Goal: Information Seeking & Learning: Find specific fact

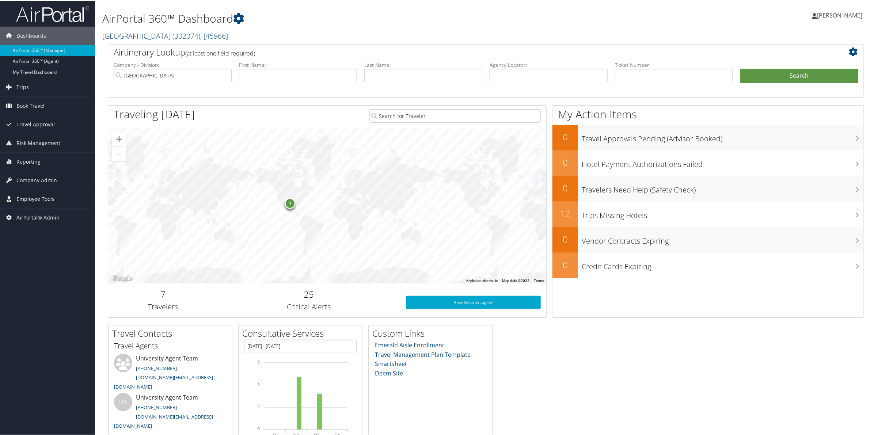
click at [52, 201] on span "Employee Tools" at bounding box center [35, 198] width 38 height 18
click at [44, 225] on link "Agent Lookup" at bounding box center [47, 223] width 95 height 11
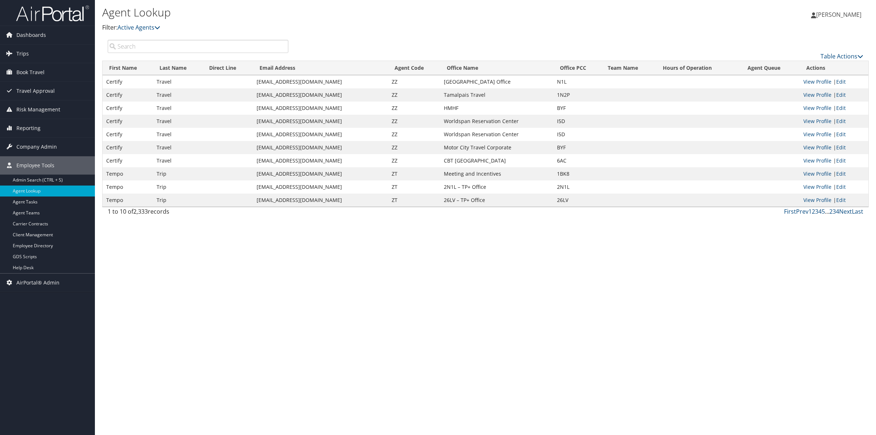
click at [152, 56] on div "Table Actions" at bounding box center [485, 50] width 767 height 21
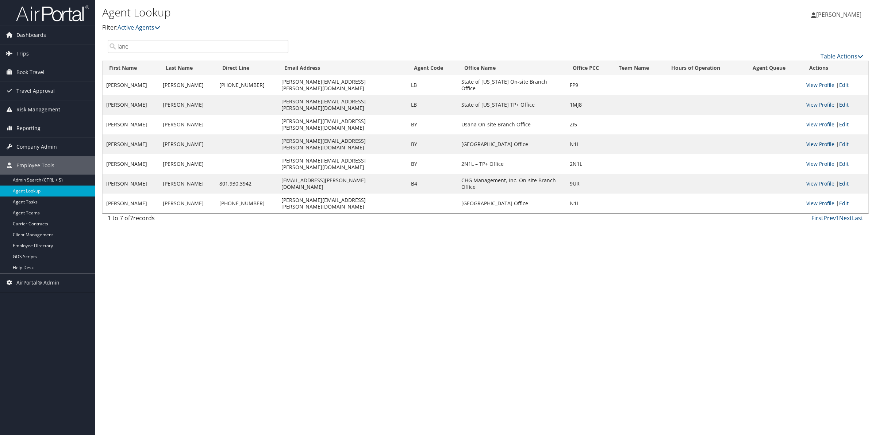
click at [142, 46] on input "lane" at bounding box center [198, 46] width 181 height 13
drag, startPoint x: 142, startPoint y: 46, endPoint x: 79, endPoint y: 46, distance: 62.8
click at [79, 46] on div "Dashboards AirPortal 360™ (Manager) AirPortal 360™ (Agent) My Travel Dashboard …" at bounding box center [438, 217] width 876 height 435
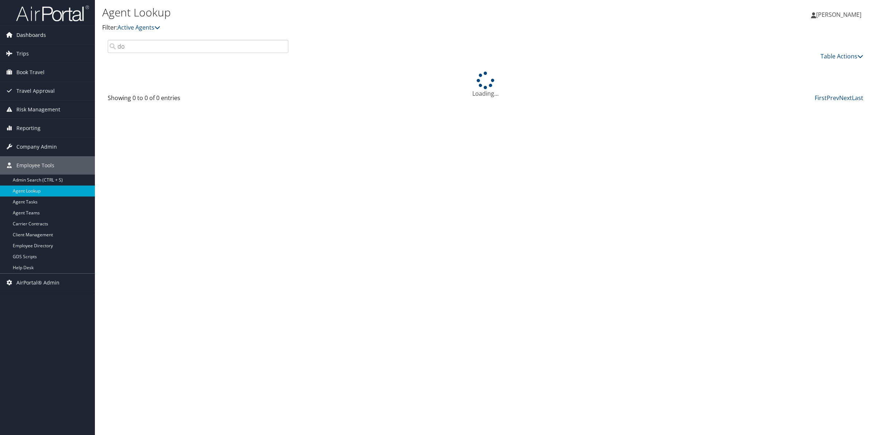
type input "d"
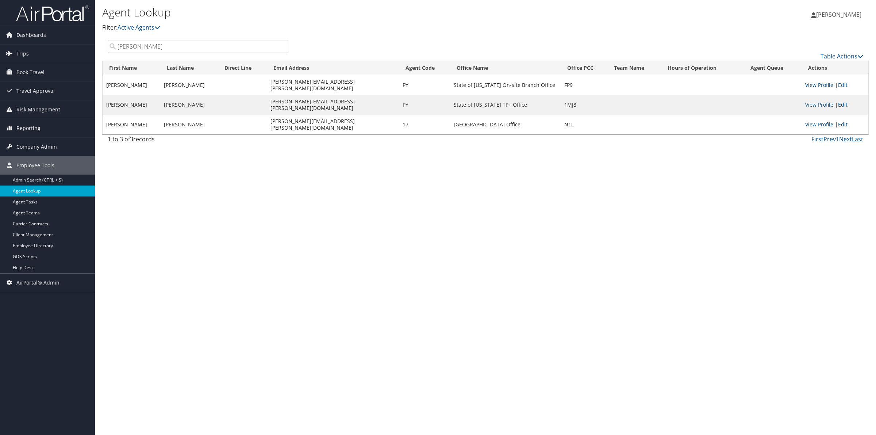
click at [146, 49] on input "pyle" at bounding box center [198, 46] width 181 height 13
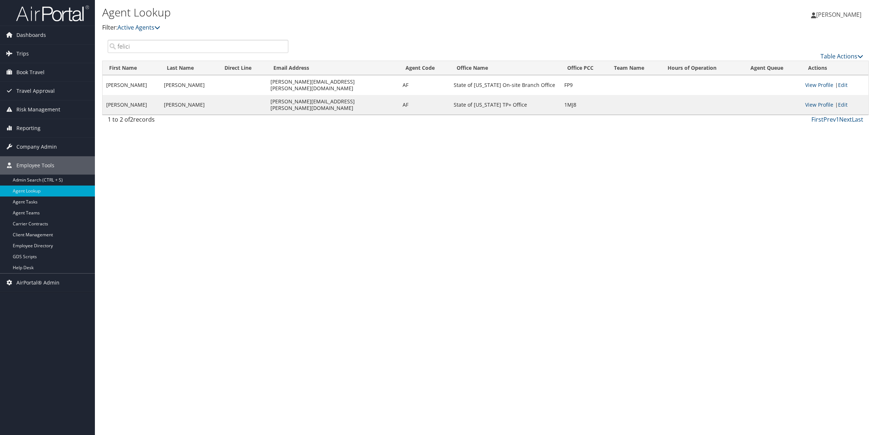
click at [157, 42] on input "felici" at bounding box center [198, 46] width 181 height 13
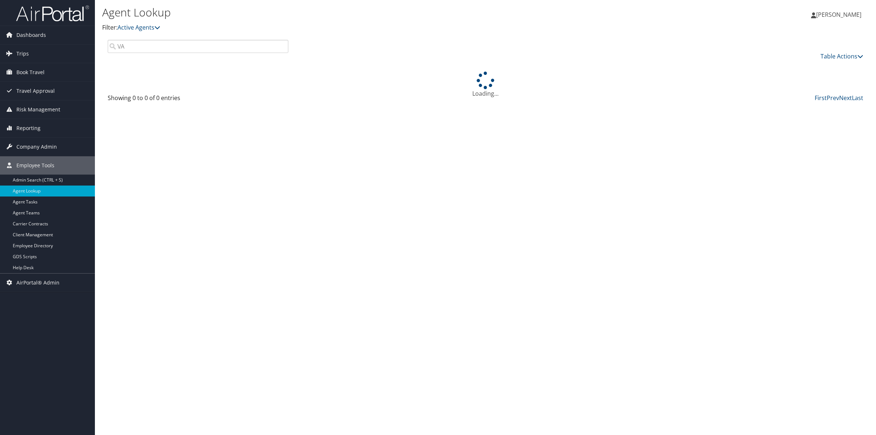
type input "V"
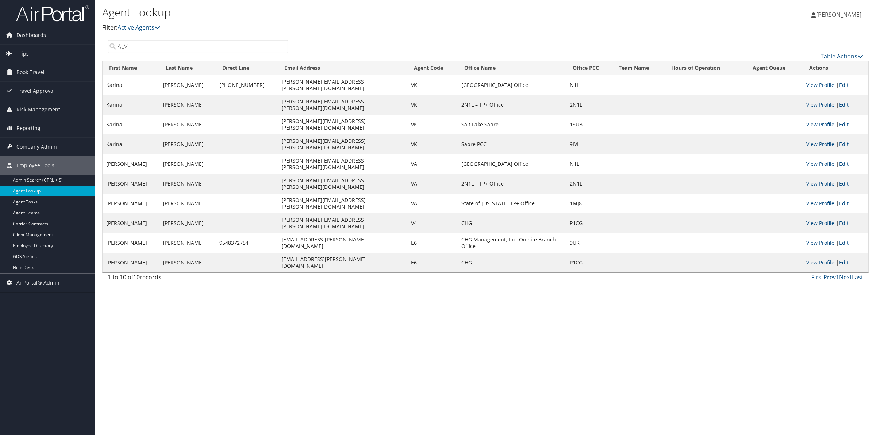
drag, startPoint x: 176, startPoint y: 48, endPoint x: 99, endPoint y: 44, distance: 77.1
click at [99, 44] on div "Agent Lookup Filter: Active Agents Deactivated Agents All Agents Sarah Frenzel …" at bounding box center [486, 217] width 782 height 435
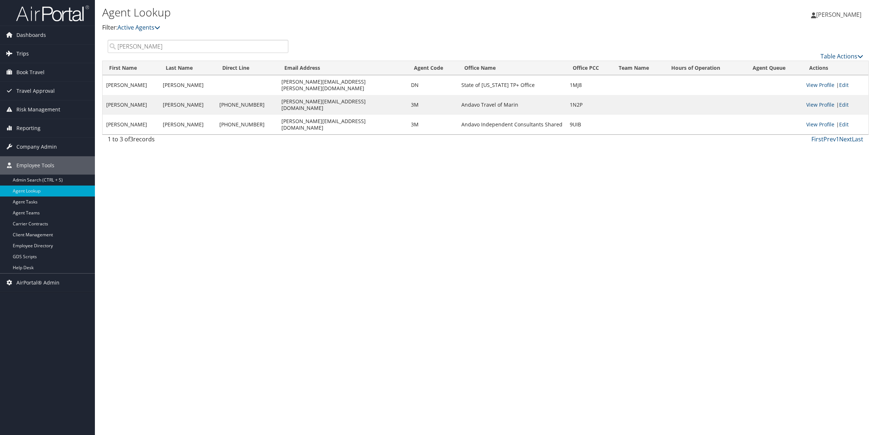
drag, startPoint x: 149, startPoint y: 45, endPoint x: 72, endPoint y: 48, distance: 76.4
click at [72, 48] on div "Dashboards AirPortal 360™ (Manager) AirPortal 360™ (Agent) My Travel Dashboard …" at bounding box center [438, 217] width 876 height 435
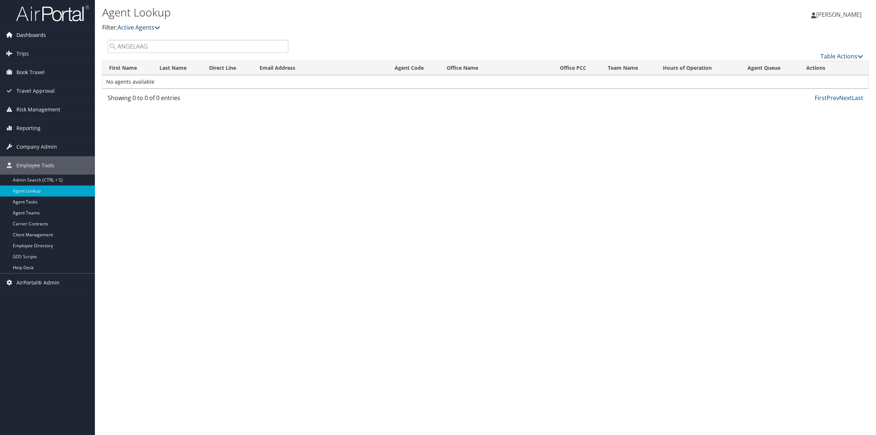
drag, startPoint x: 161, startPoint y: 43, endPoint x: 83, endPoint y: 43, distance: 77.8
click at [83, 43] on div "Dashboards AirPortal 360™ (Manager) AirPortal 360™ (Agent) My Travel Dashboard …" at bounding box center [438, 217] width 876 height 435
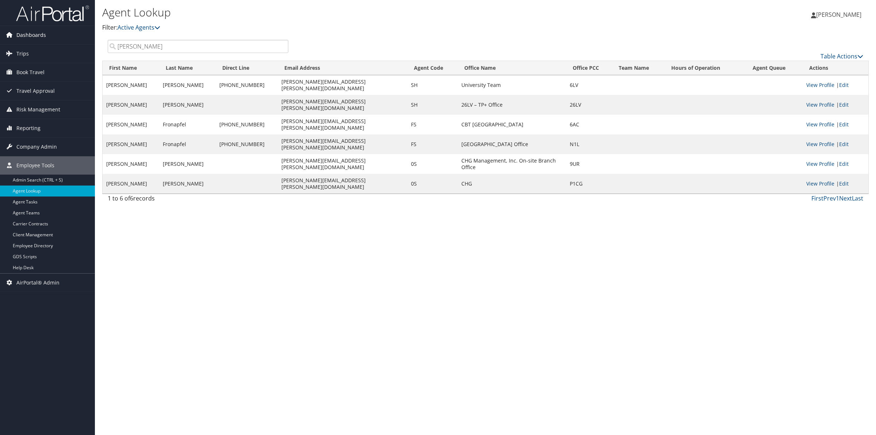
drag, startPoint x: 143, startPoint y: 44, endPoint x: 35, endPoint y: 44, distance: 107.7
click at [35, 44] on div "Dashboards AirPortal 360™ (Manager) AirPortal 360™ (Agent) My Travel Dashboard …" at bounding box center [438, 217] width 876 height 435
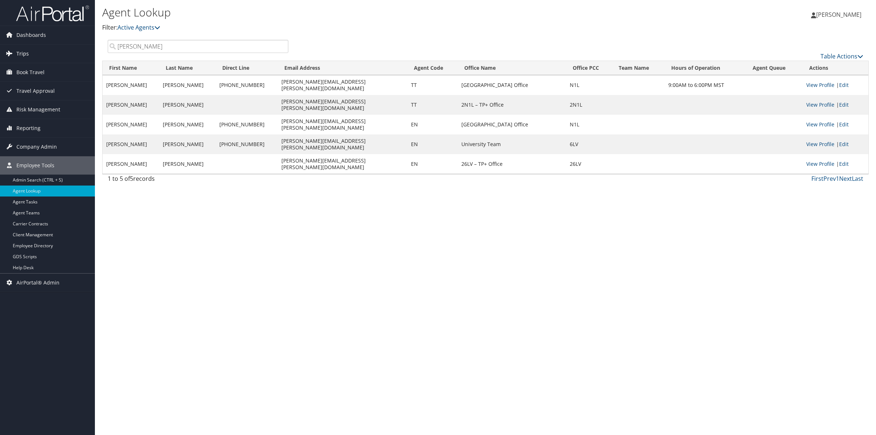
drag, startPoint x: 105, startPoint y: 47, endPoint x: 57, endPoint y: 55, distance: 48.2
click at [57, 55] on div "Dashboards AirPortal 360™ (Manager) AirPortal 360™ (Agent) My Travel Dashboard …" at bounding box center [438, 217] width 876 height 435
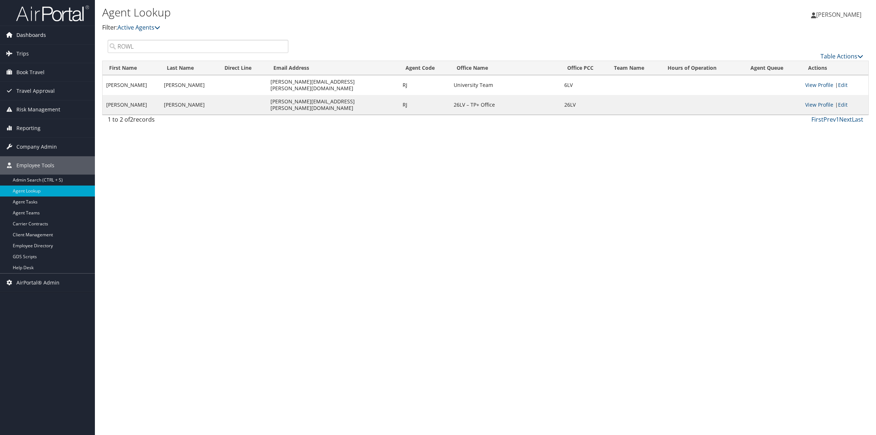
drag, startPoint x: 173, startPoint y: 42, endPoint x: 63, endPoint y: 44, distance: 109.9
click at [63, 44] on div "Dashboards AirPortal 360™ (Manager) AirPortal 360™ (Agent) My Travel Dashboard …" at bounding box center [438, 217] width 876 height 435
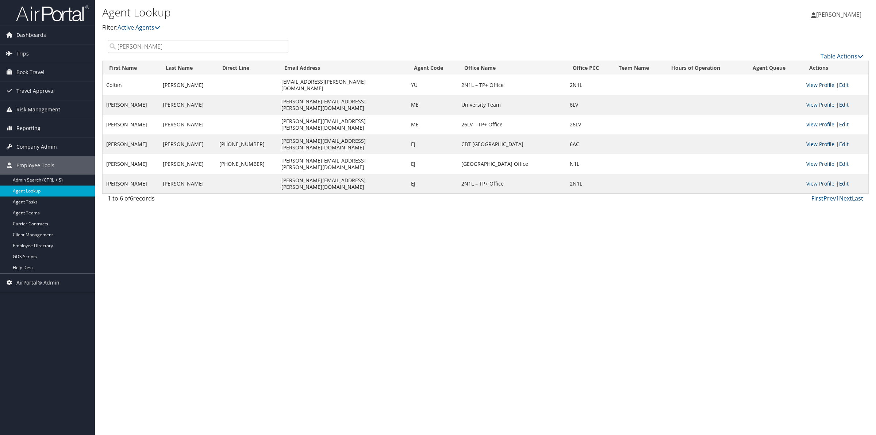
drag, startPoint x: 138, startPoint y: 43, endPoint x: 102, endPoint y: 45, distance: 36.2
click at [102, 45] on div "Agent Lookup Filter: Active Agents Deactivated Agents All Agents Sarah Frenzel …" at bounding box center [486, 217] width 782 height 435
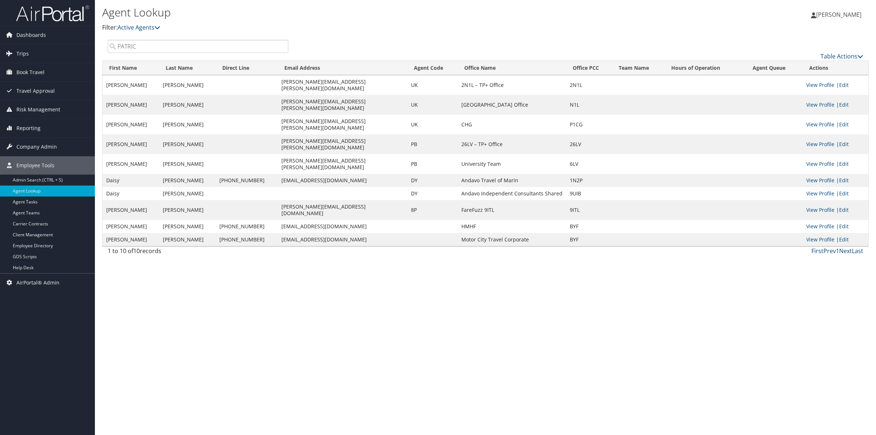
drag, startPoint x: 143, startPoint y: 48, endPoint x: 97, endPoint y: 45, distance: 45.8
click at [97, 45] on div "Agent Lookup Filter: Active Agents Deactivated Agents All Agents Sarah Frenzel …" at bounding box center [486, 217] width 782 height 435
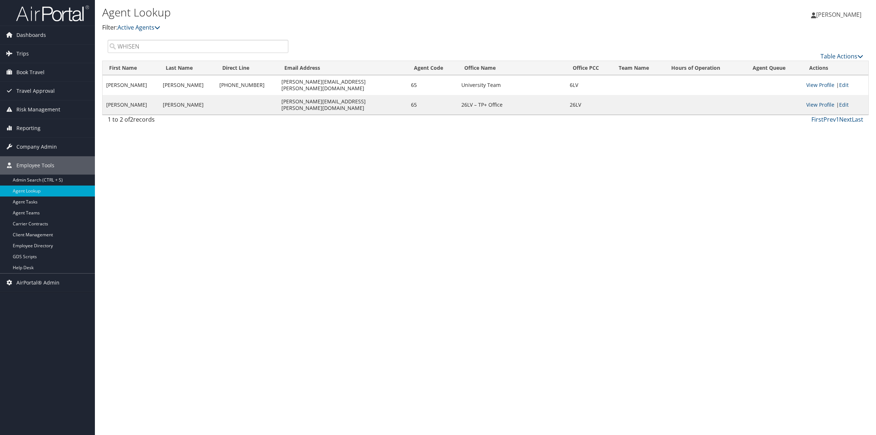
drag, startPoint x: 141, startPoint y: 41, endPoint x: 96, endPoint y: 49, distance: 45.1
click at [96, 49] on div "Agent Lookup Filter: Active Agents Deactivated Agents All Agents Sarah Frenzel …" at bounding box center [486, 217] width 782 height 435
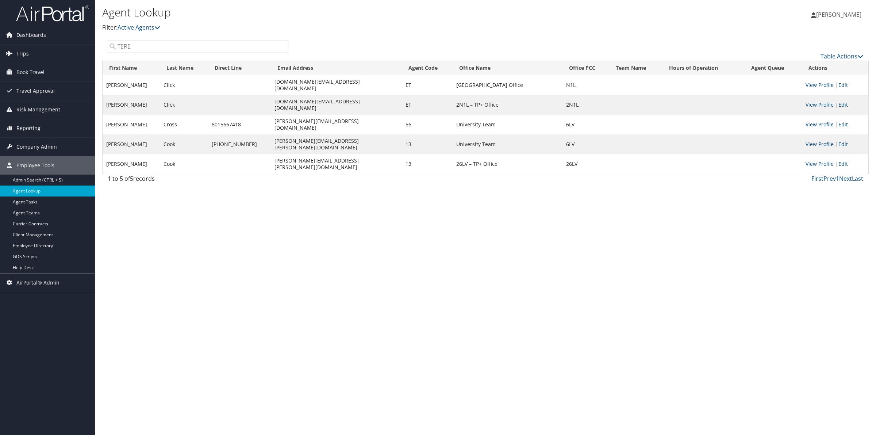
click at [37, 46] on div "Dashboards AirPortal 360™ (Manager) AirPortal 360™ (Agent) My Travel Dashboard …" at bounding box center [438, 217] width 876 height 435
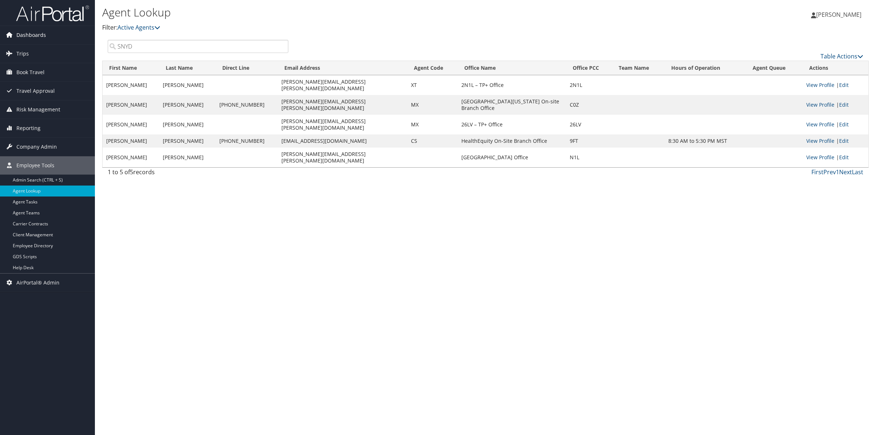
drag, startPoint x: 139, startPoint y: 47, endPoint x: 84, endPoint y: 41, distance: 54.9
click at [84, 41] on div "Dashboards AirPortal 360™ (Manager) AirPortal 360™ (Agent) My Travel Dashboard …" at bounding box center [438, 217] width 876 height 435
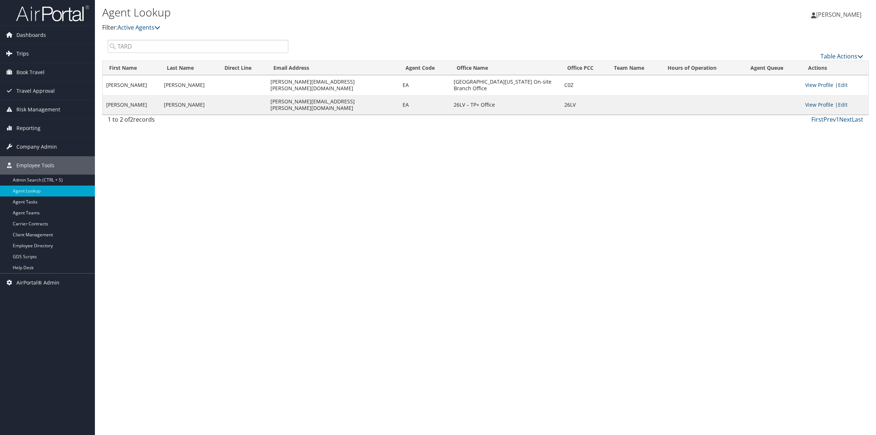
drag, startPoint x: 145, startPoint y: 46, endPoint x: 68, endPoint y: 50, distance: 77.2
click at [79, 49] on div "Dashboards AirPortal 360™ (Manager) AirPortal 360™ (Agent) My Travel Dashboard …" at bounding box center [438, 217] width 876 height 435
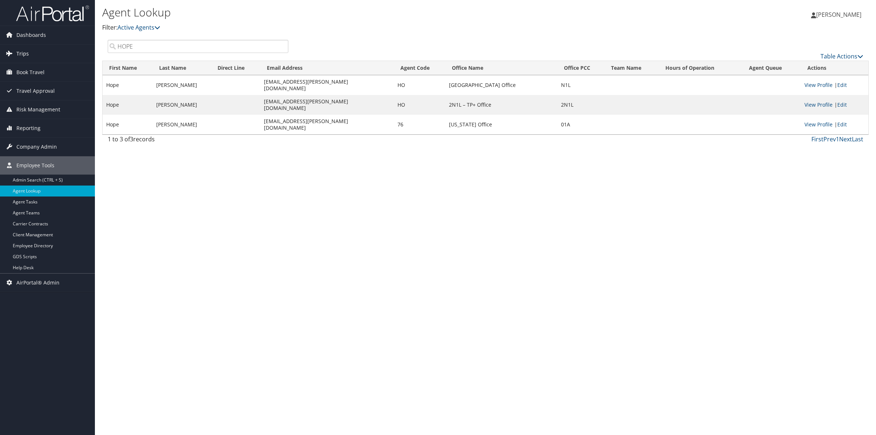
drag, startPoint x: 145, startPoint y: 43, endPoint x: 83, endPoint y: 48, distance: 62.7
click at [83, 48] on div "Dashboards AirPortal 360™ (Manager) AirPortal 360™ (Agent) My Travel Dashboard …" at bounding box center [438, 217] width 876 height 435
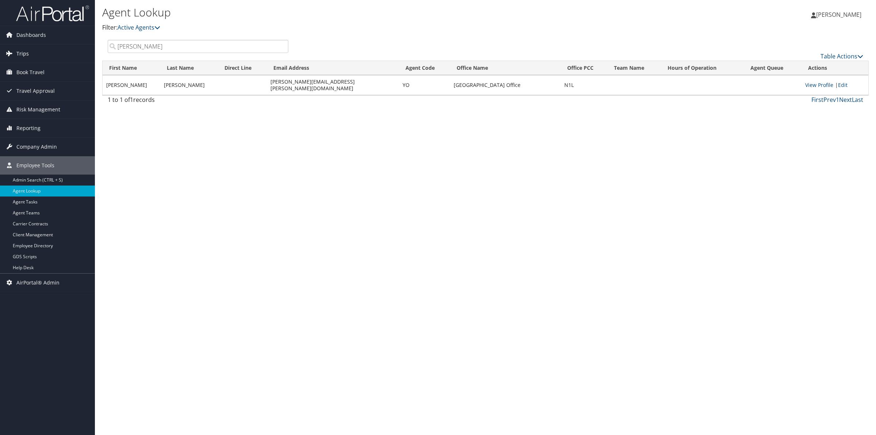
drag, startPoint x: 147, startPoint y: 44, endPoint x: 64, endPoint y: 49, distance: 83.1
click at [64, 49] on div "Dashboards AirPortal 360™ (Manager) AirPortal 360™ (Agent) My Travel Dashboard …" at bounding box center [438, 217] width 876 height 435
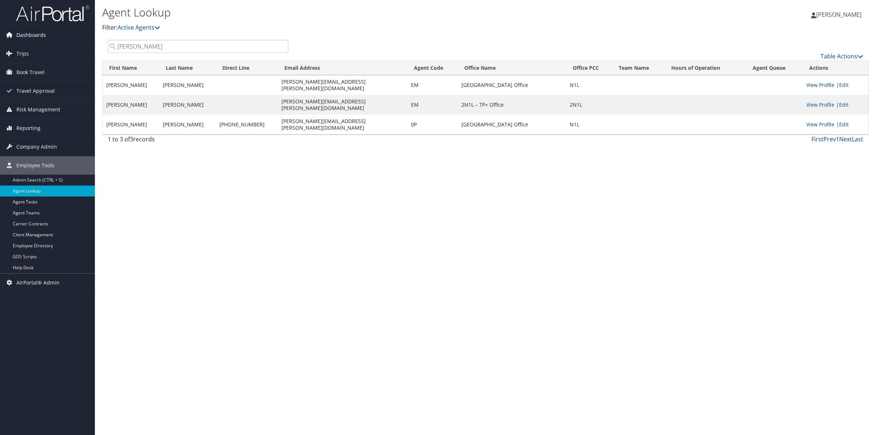
drag, startPoint x: 149, startPoint y: 46, endPoint x: 57, endPoint y: 39, distance: 91.9
click at [58, 41] on div "Dashboards AirPortal 360™ (Manager) AirPortal 360™ (Agent) My Travel Dashboard …" at bounding box center [438, 217] width 876 height 435
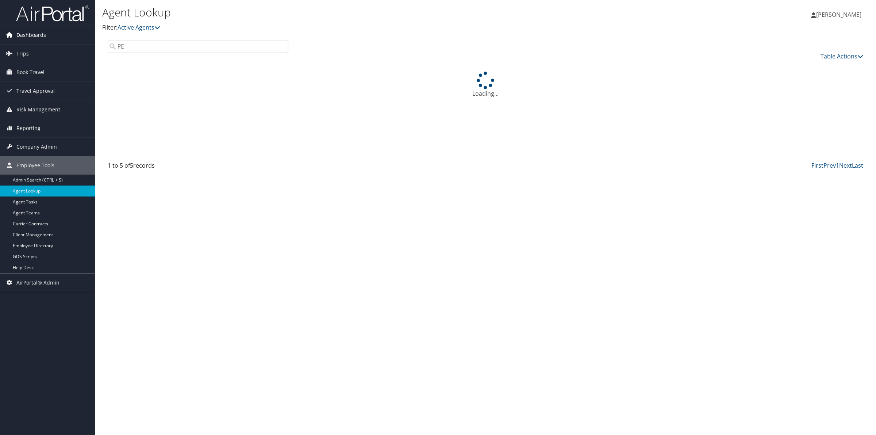
type input "P"
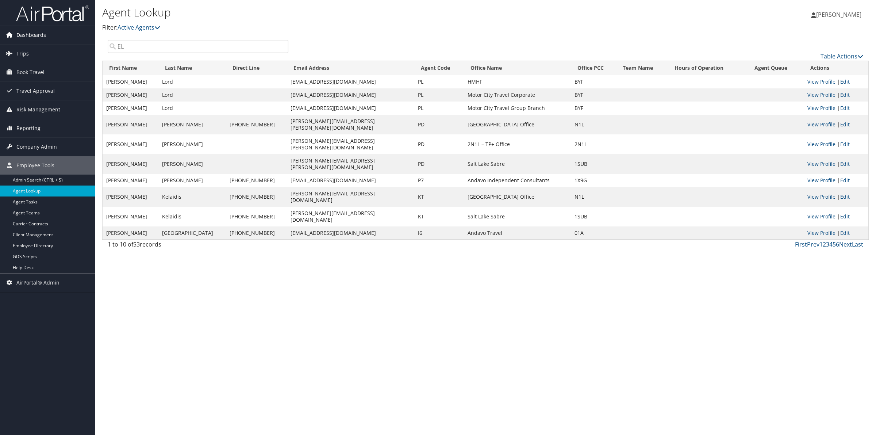
type input "E"
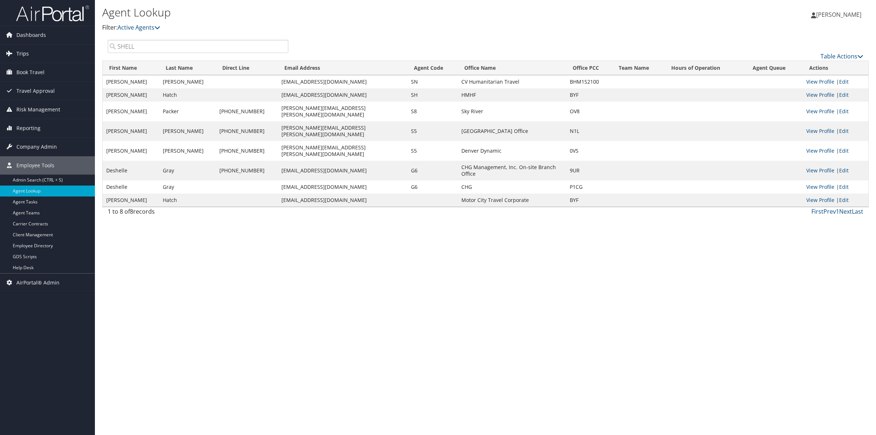
drag, startPoint x: 144, startPoint y: 48, endPoint x: 67, endPoint y: 47, distance: 76.7
click at [79, 49] on div "Dashboards AirPortal 360™ (Manager) AirPortal 360™ (Agent) My Travel Dashboard …" at bounding box center [438, 217] width 876 height 435
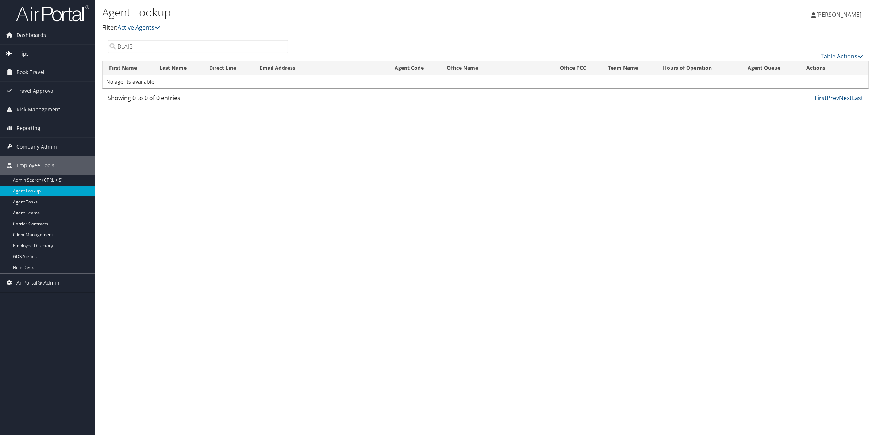
drag, startPoint x: 169, startPoint y: 48, endPoint x: 10, endPoint y: 46, distance: 158.9
click at [11, 46] on div "Dashboards AirPortal 360™ (Manager) AirPortal 360™ (Agent) My Travel Dashboard …" at bounding box center [438, 217] width 876 height 435
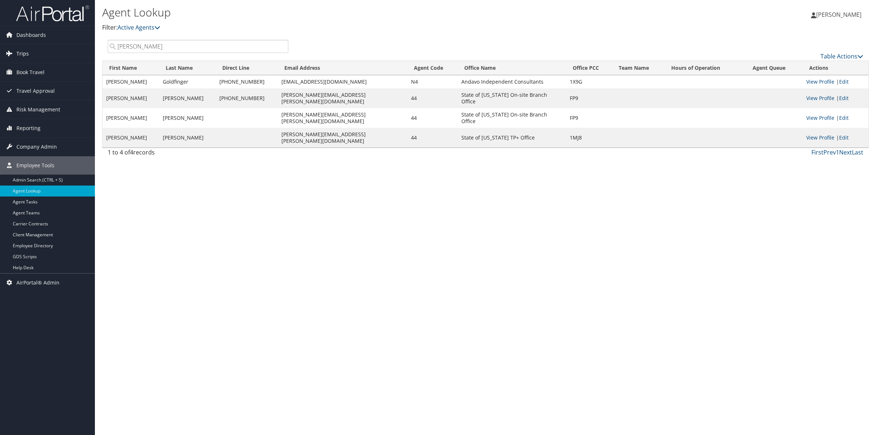
drag, startPoint x: 161, startPoint y: 46, endPoint x: 65, endPoint y: 49, distance: 96.5
click at [65, 49] on div "Dashboards AirPortal 360™ (Manager) AirPortal 360™ (Agent) My Travel Dashboard …" at bounding box center [438, 217] width 876 height 435
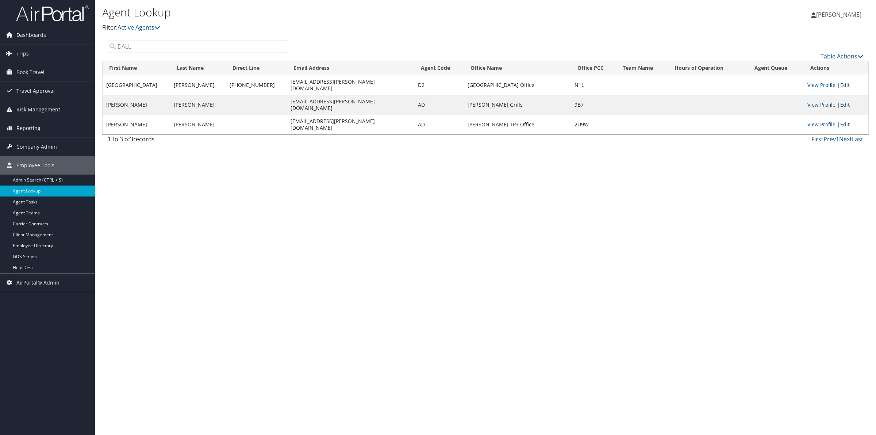
drag, startPoint x: 176, startPoint y: 46, endPoint x: 95, endPoint y: 43, distance: 80.8
click at [95, 43] on div "Agent Lookup Filter: Active Agents Deactivated Agents All Agents Sarah Frenzel …" at bounding box center [486, 217] width 782 height 435
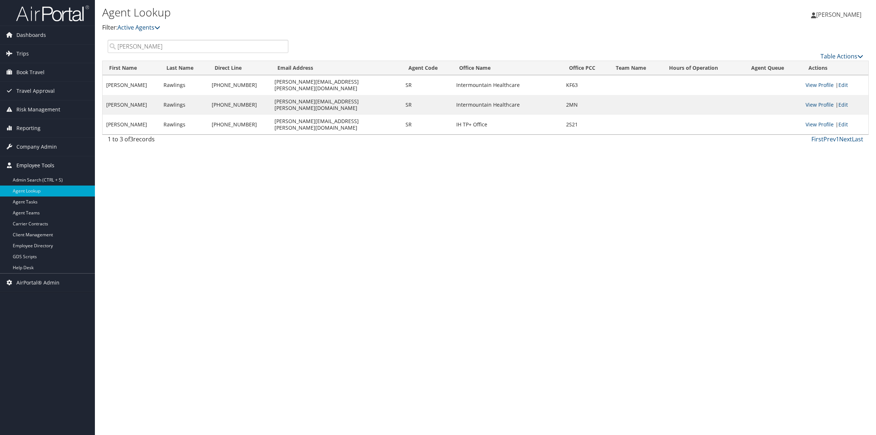
type input "RAWL"
